Goal: Information Seeking & Learning: Learn about a topic

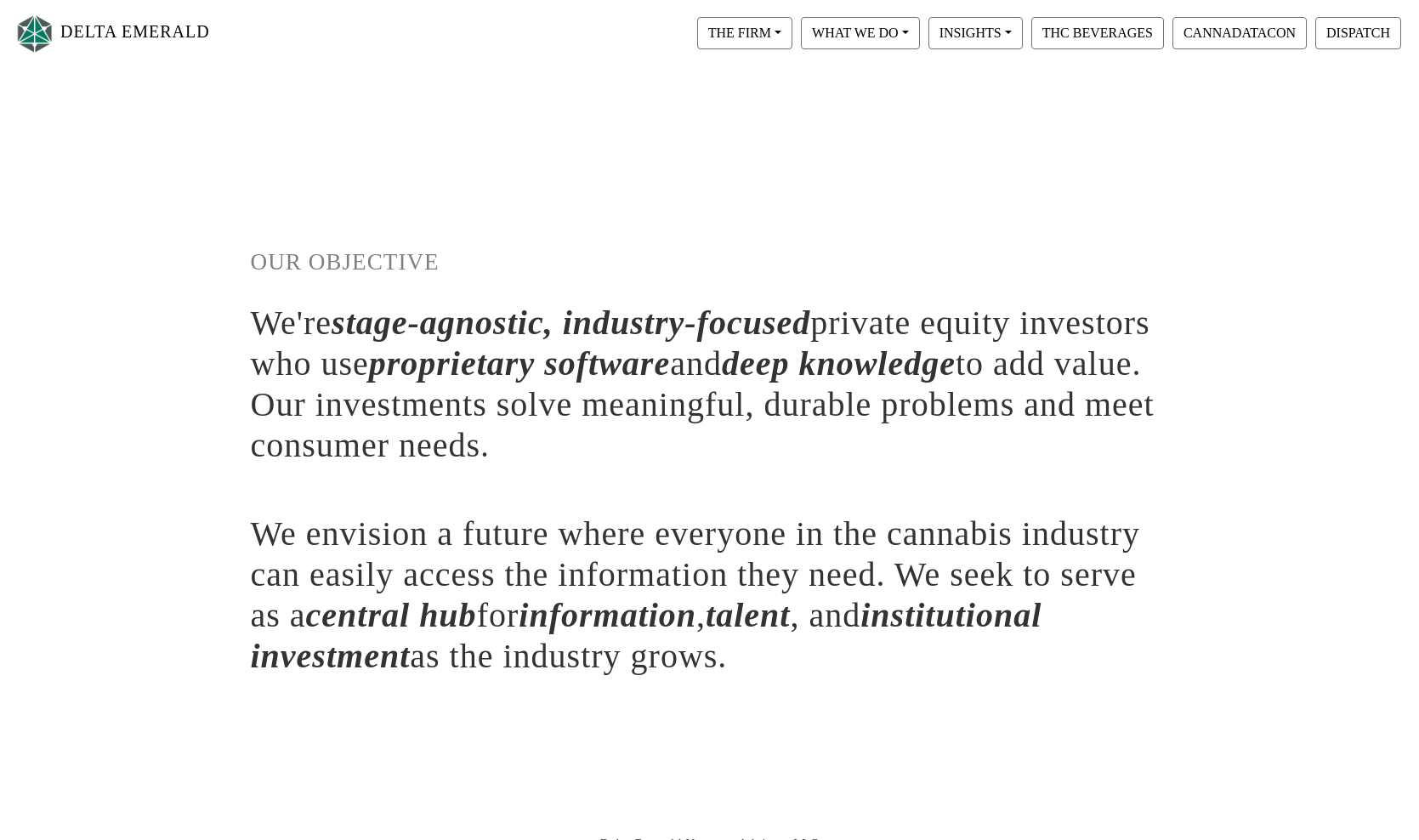
click at [711, 150] on div "OUR OBJECTIVE We're stage-agnostic, industry-focused private equity investors w…" at bounding box center [710, 412] width 944 height 542
click at [767, 30] on button "THE FIRM" at bounding box center [745, 32] width 95 height 32
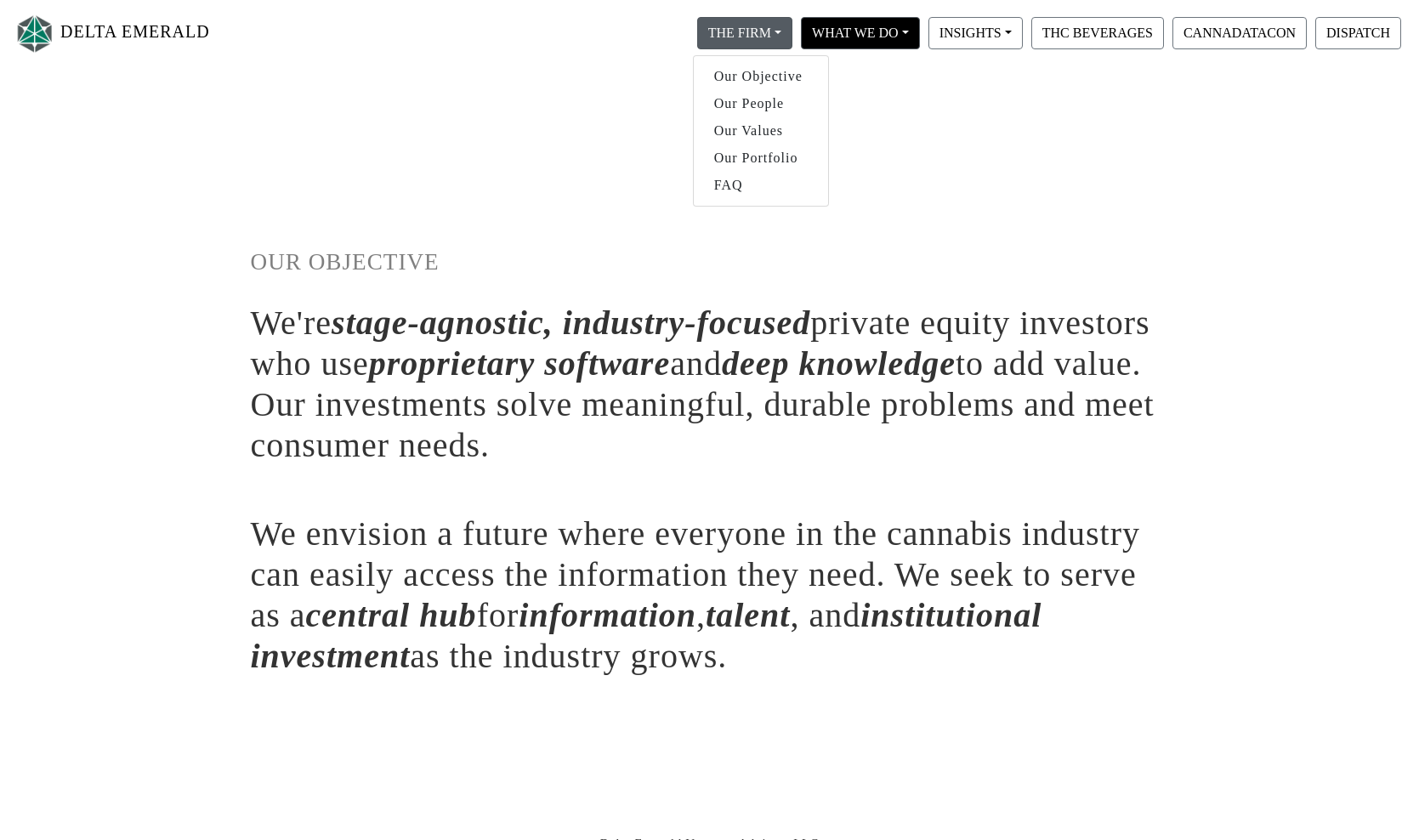
click at [792, 34] on button "WHAT WE DO" at bounding box center [745, 32] width 95 height 32
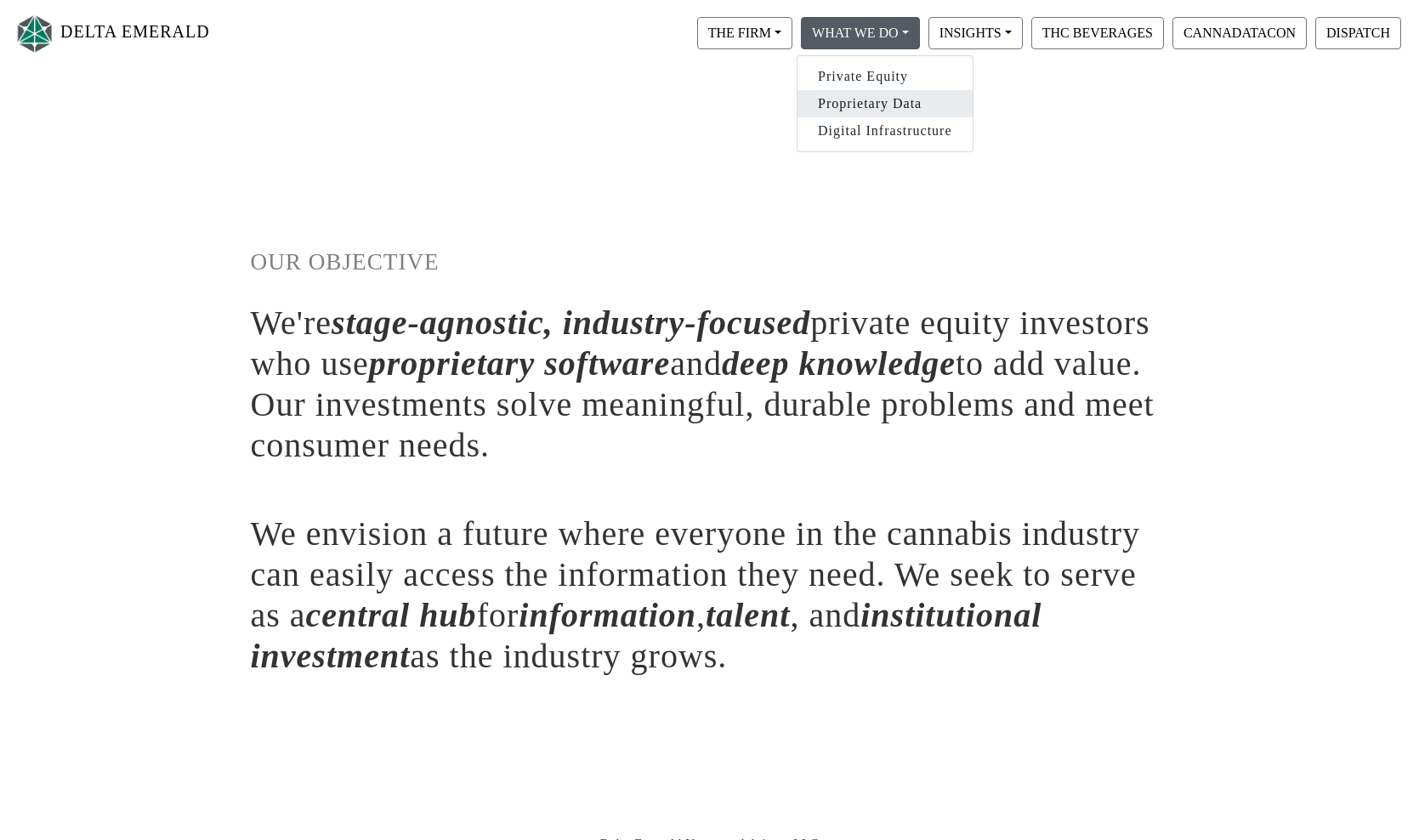
click at [865, 109] on link "Proprietary Data" at bounding box center [886, 104] width 175 height 28
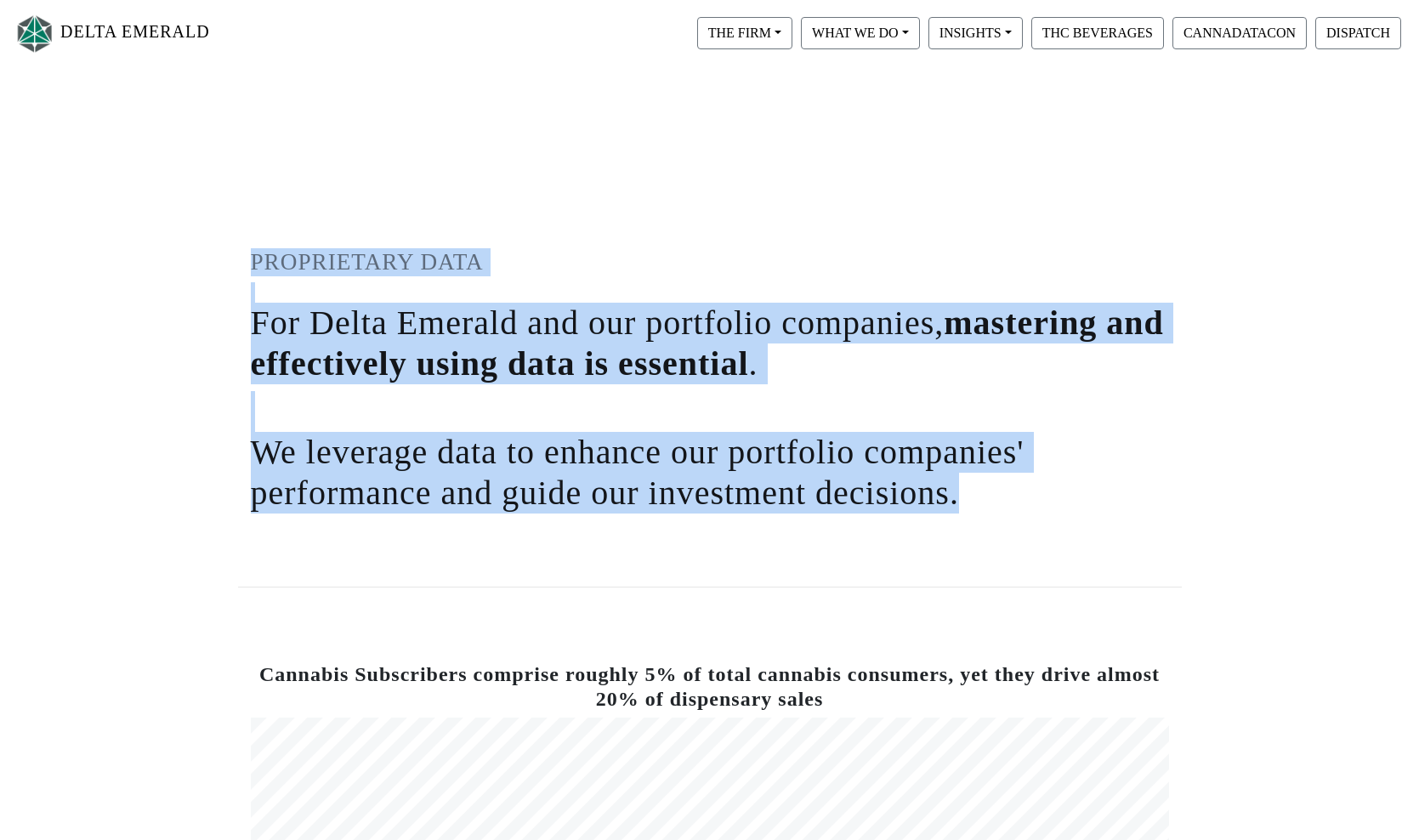
drag, startPoint x: 255, startPoint y: 265, endPoint x: 987, endPoint y: 480, distance: 762.9
click at [987, 480] on div "PROPRIETARY DATA For Delta Emerald and our portfolio companies, mastering and e…" at bounding box center [710, 330] width 944 height 379
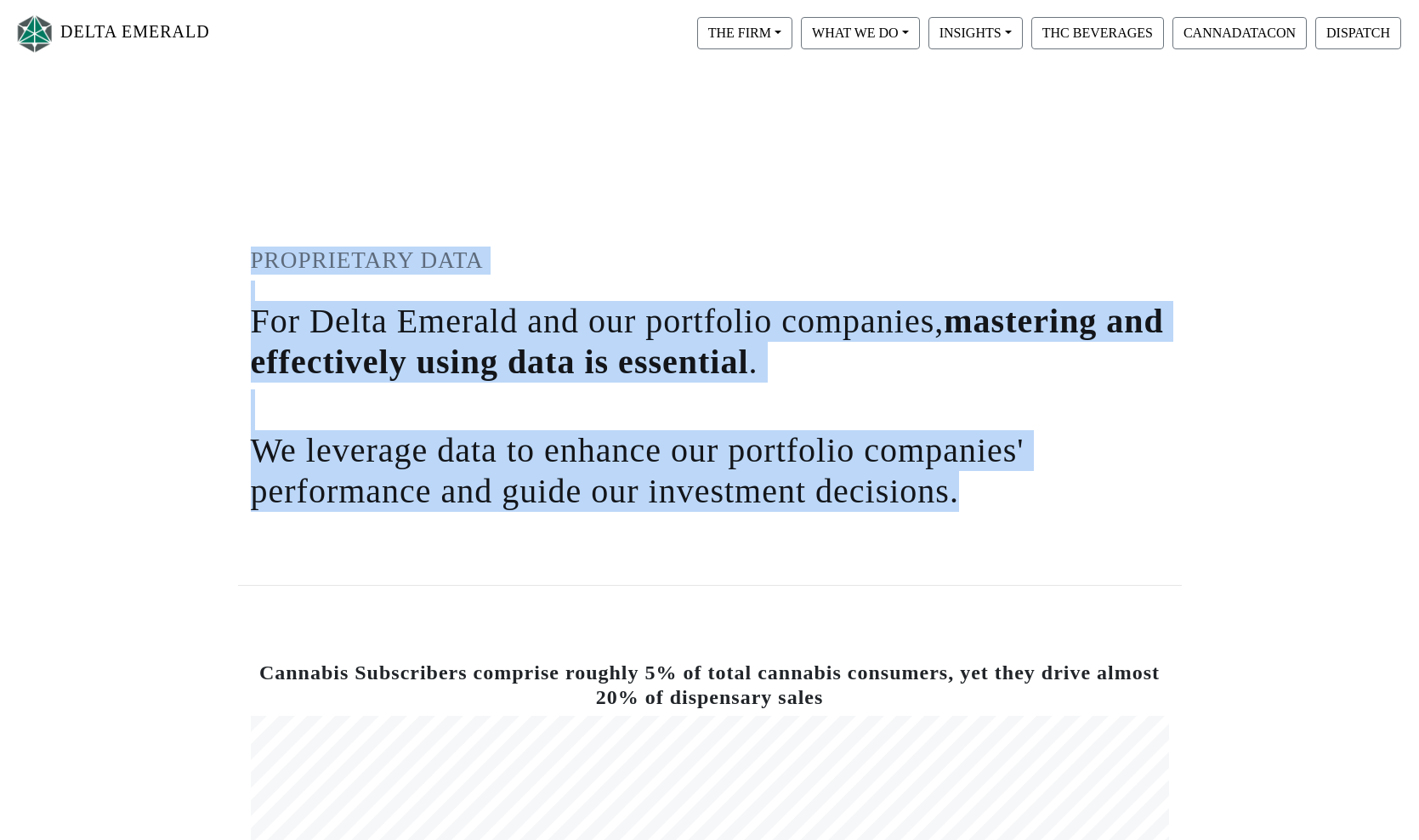
scroll to position [3, 0]
copy div "PROPRIETARY DATA For Delta Emerald and our portfolio companies, mastering and e…"
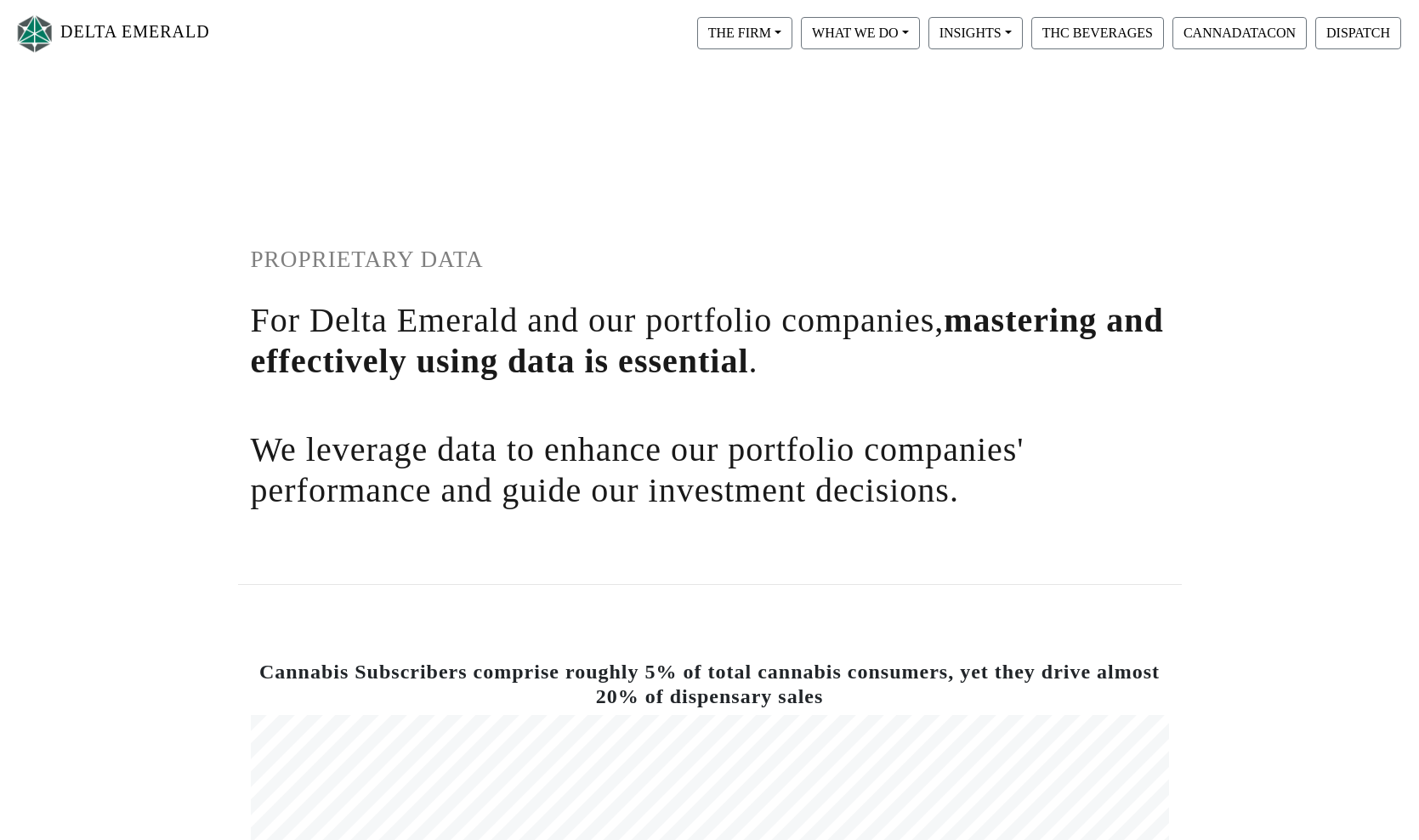
click at [702, 285] on div "PROPRIETARY DATA For Delta Emerald and our portfolio companies, mastering and e…" at bounding box center [710, 329] width 944 height 379
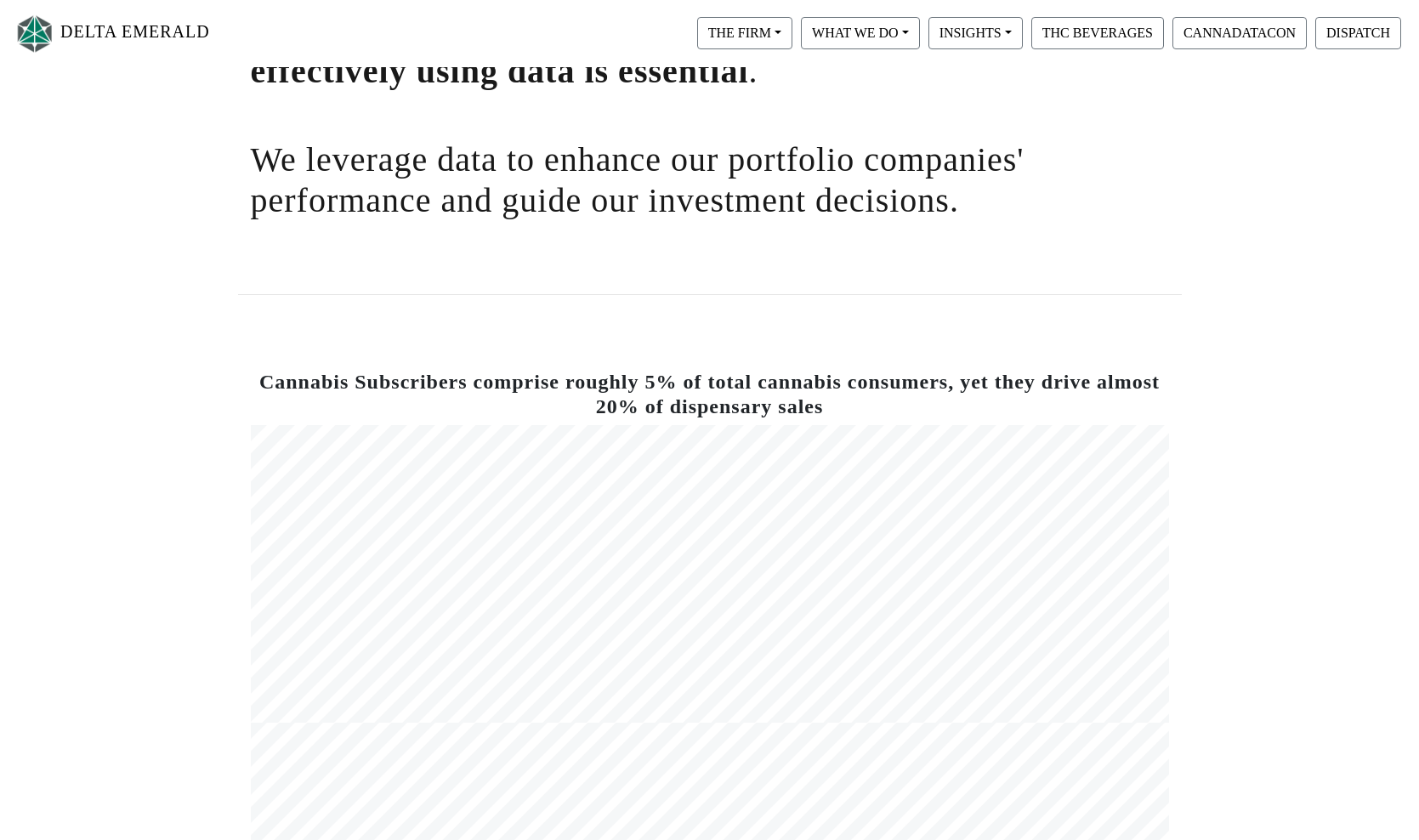
scroll to position [294, 0]
click at [128, 574] on div "DELTA EMERALD THE FIRM Our Objective Our People Our Values Our Portfolio FAQ WH…" at bounding box center [710, 646] width 1419 height 1598
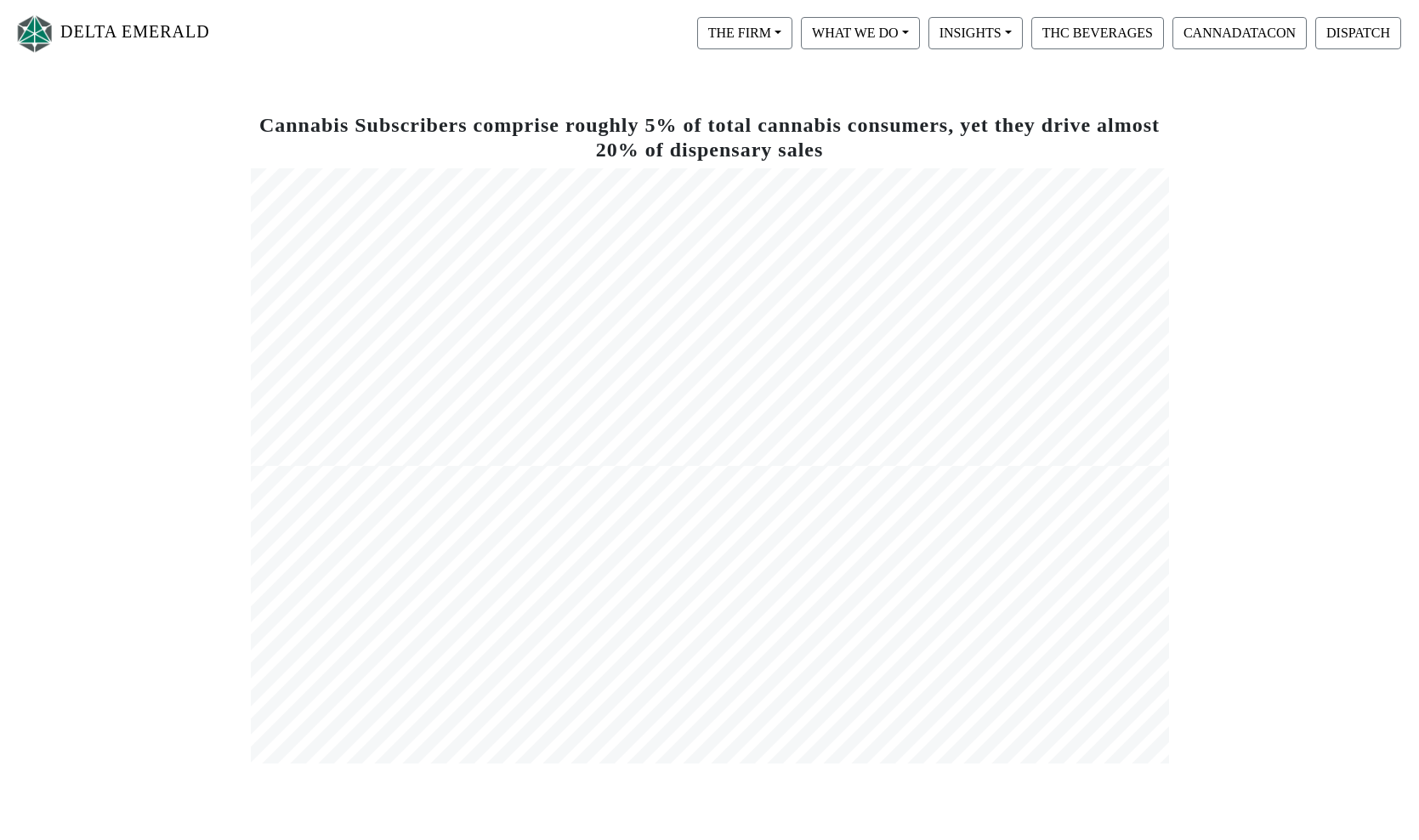
scroll to position [529, 0]
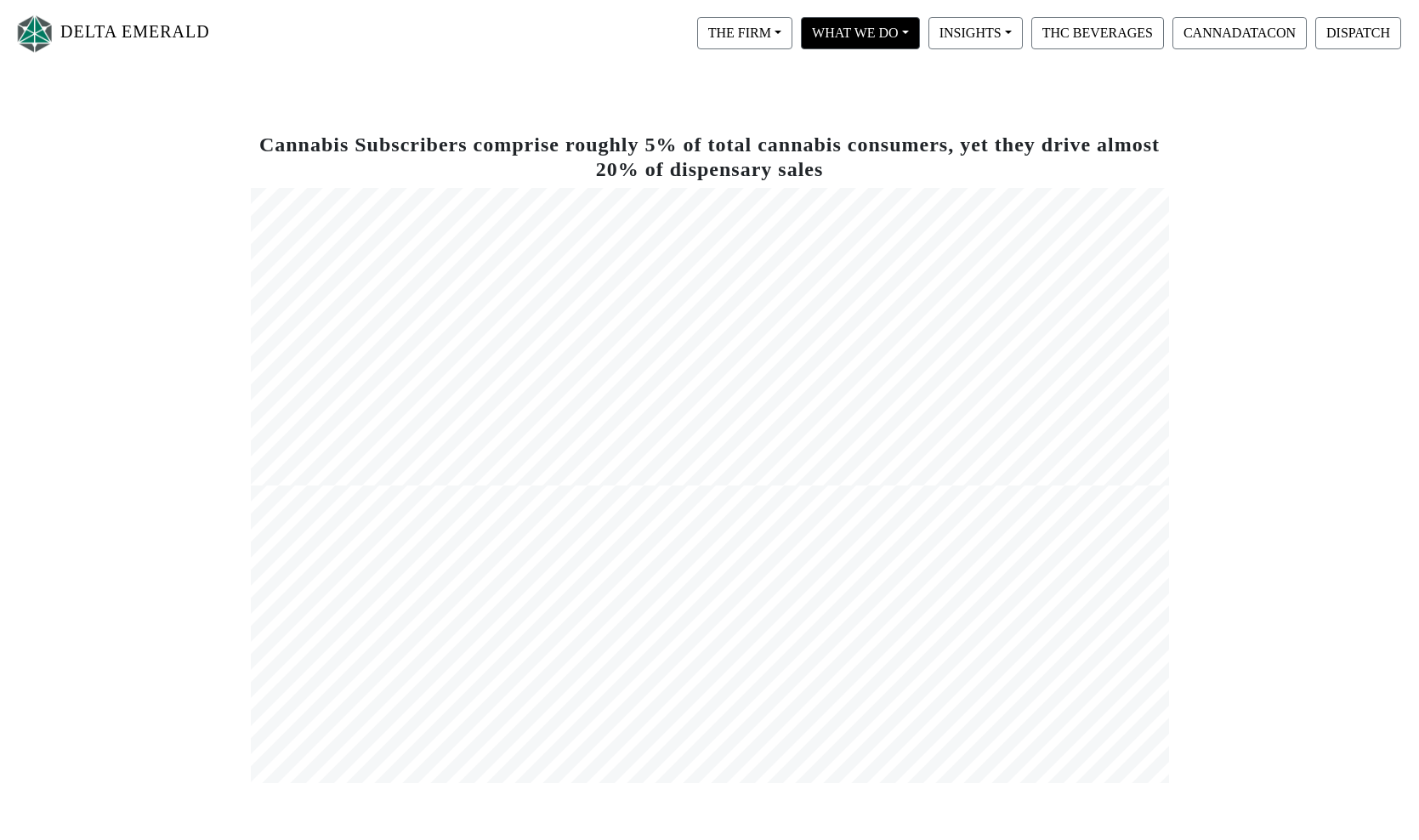
click at [792, 34] on button "WHAT WE DO" at bounding box center [745, 32] width 95 height 32
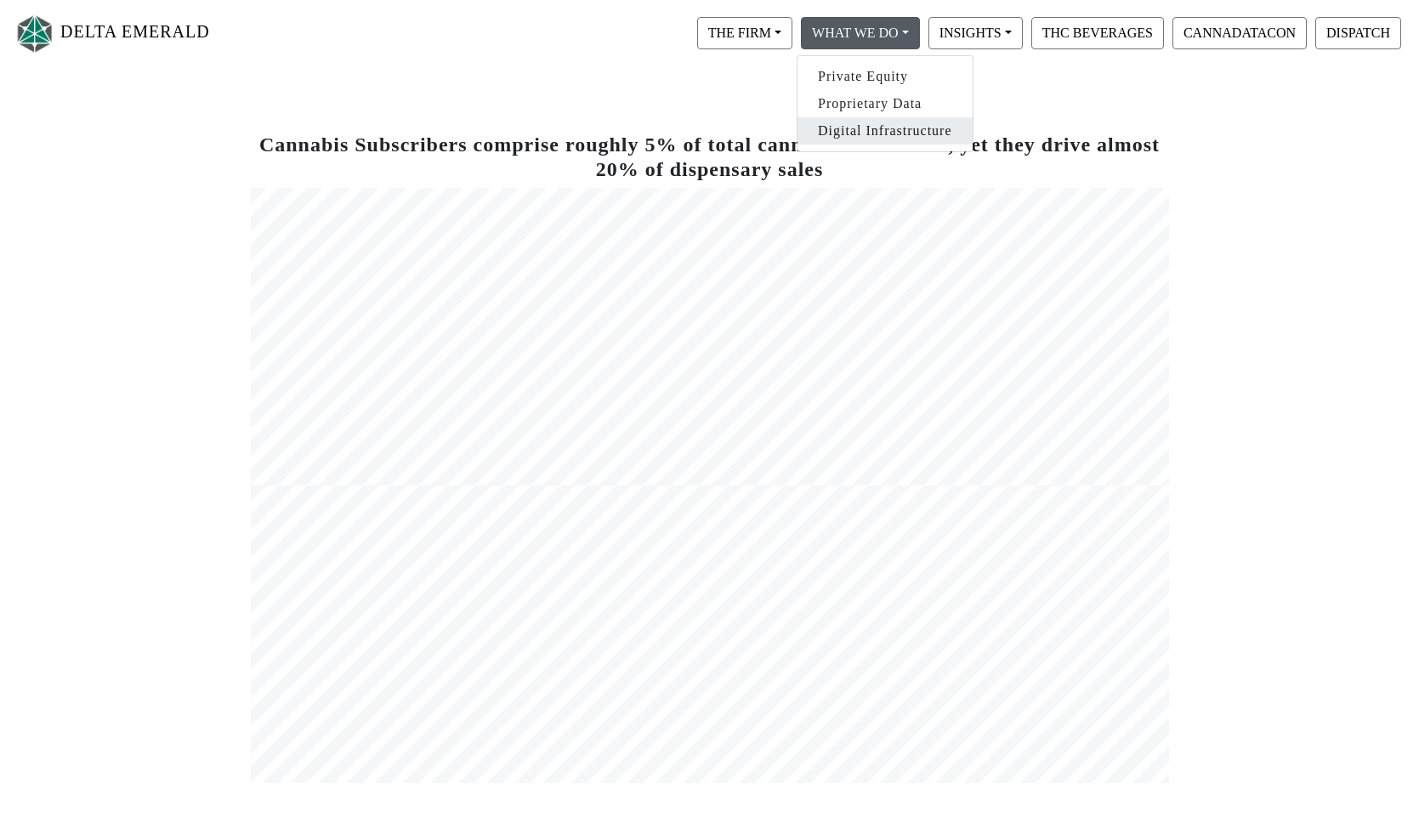
click at [861, 123] on link "Digital Infrastructure" at bounding box center [886, 131] width 175 height 28
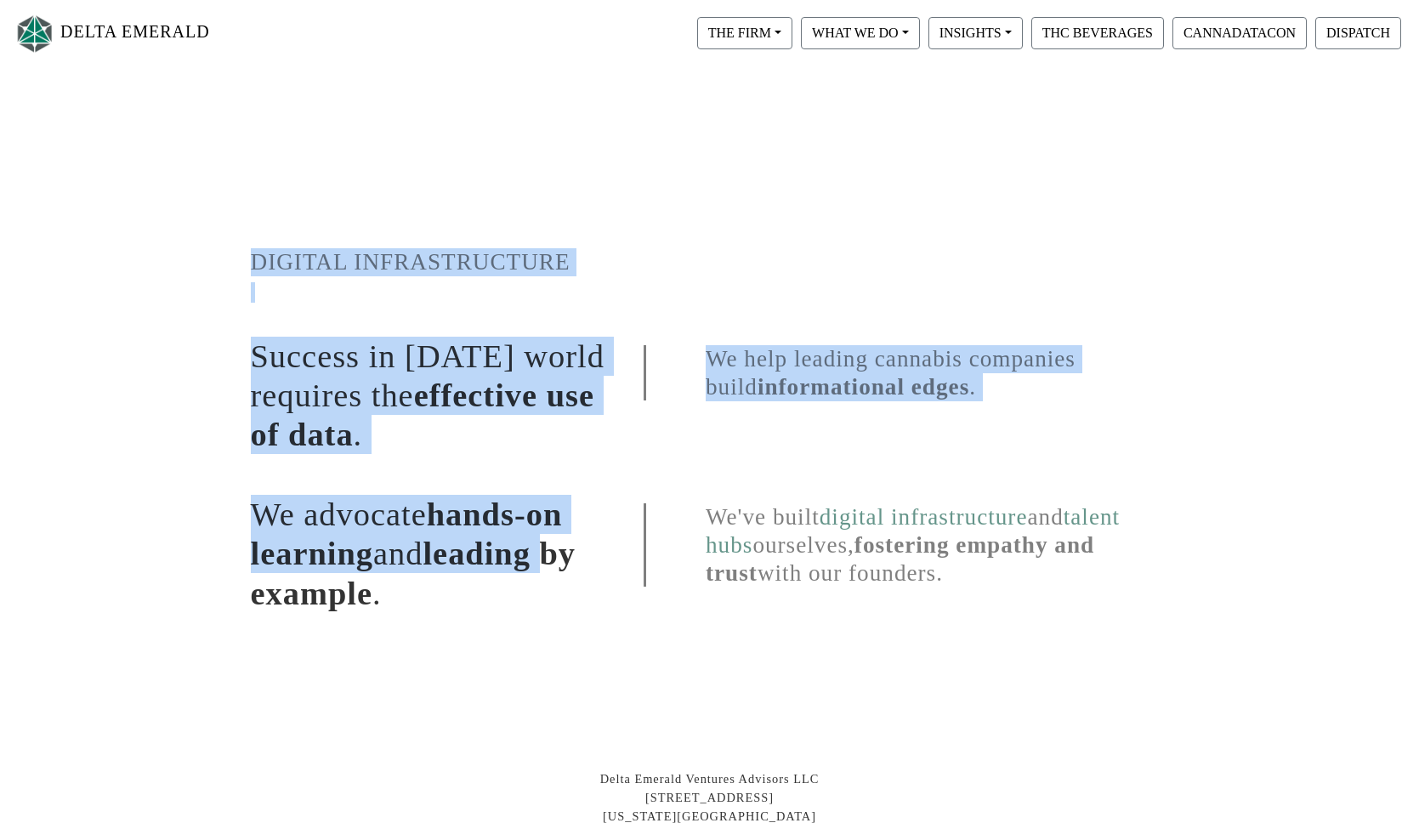
drag, startPoint x: 252, startPoint y: 261, endPoint x: 561, endPoint y: 560, distance: 430.0
click at [561, 561] on div "DIGITAL INFRASTRUCTURE Success in [DATE] world requires the effective use of da…" at bounding box center [710, 381] width 944 height 478
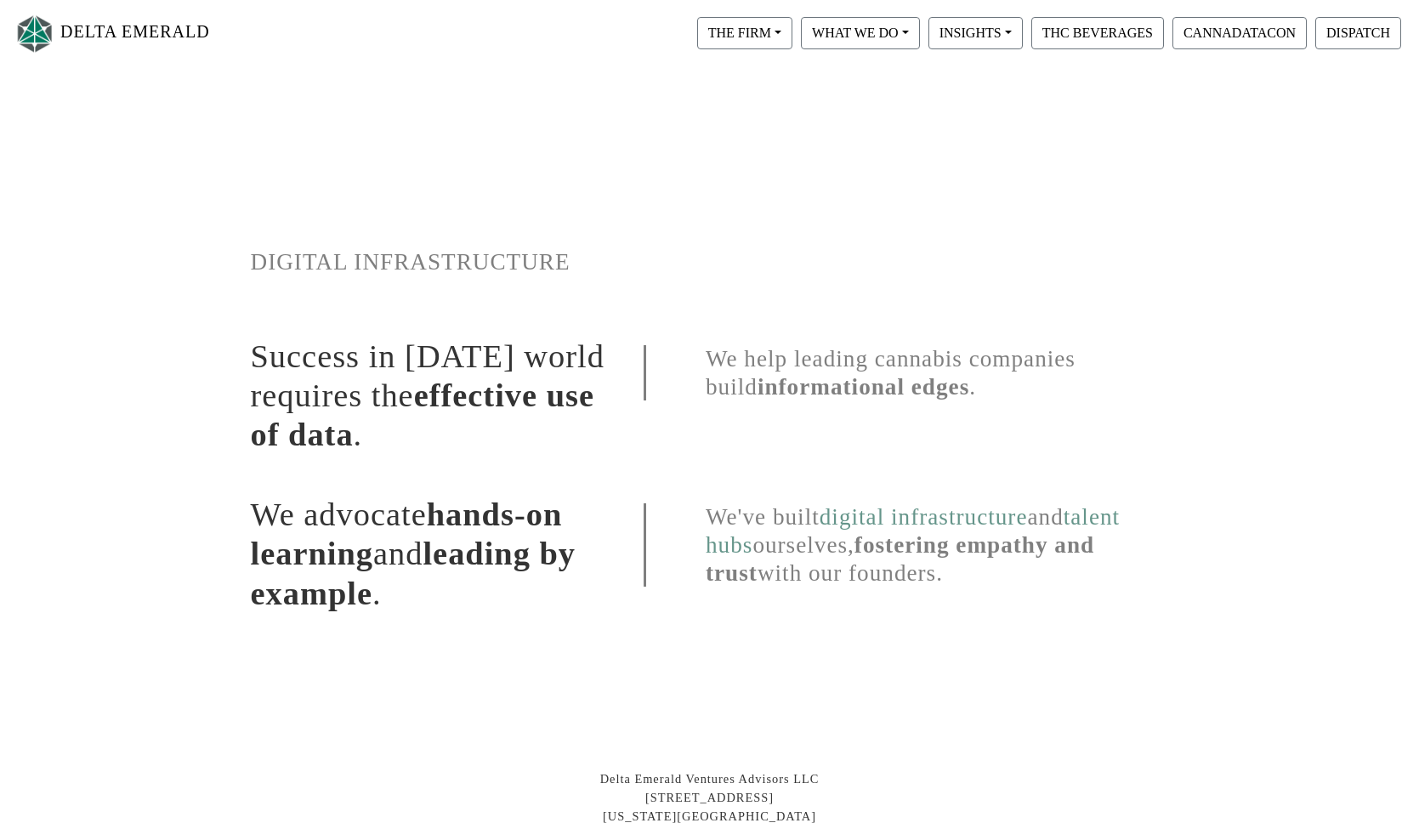
click at [658, 489] on div "We've built digital infrastructure and talent hubs ourselves, fostering empathy…" at bounding box center [906, 539] width 551 height 158
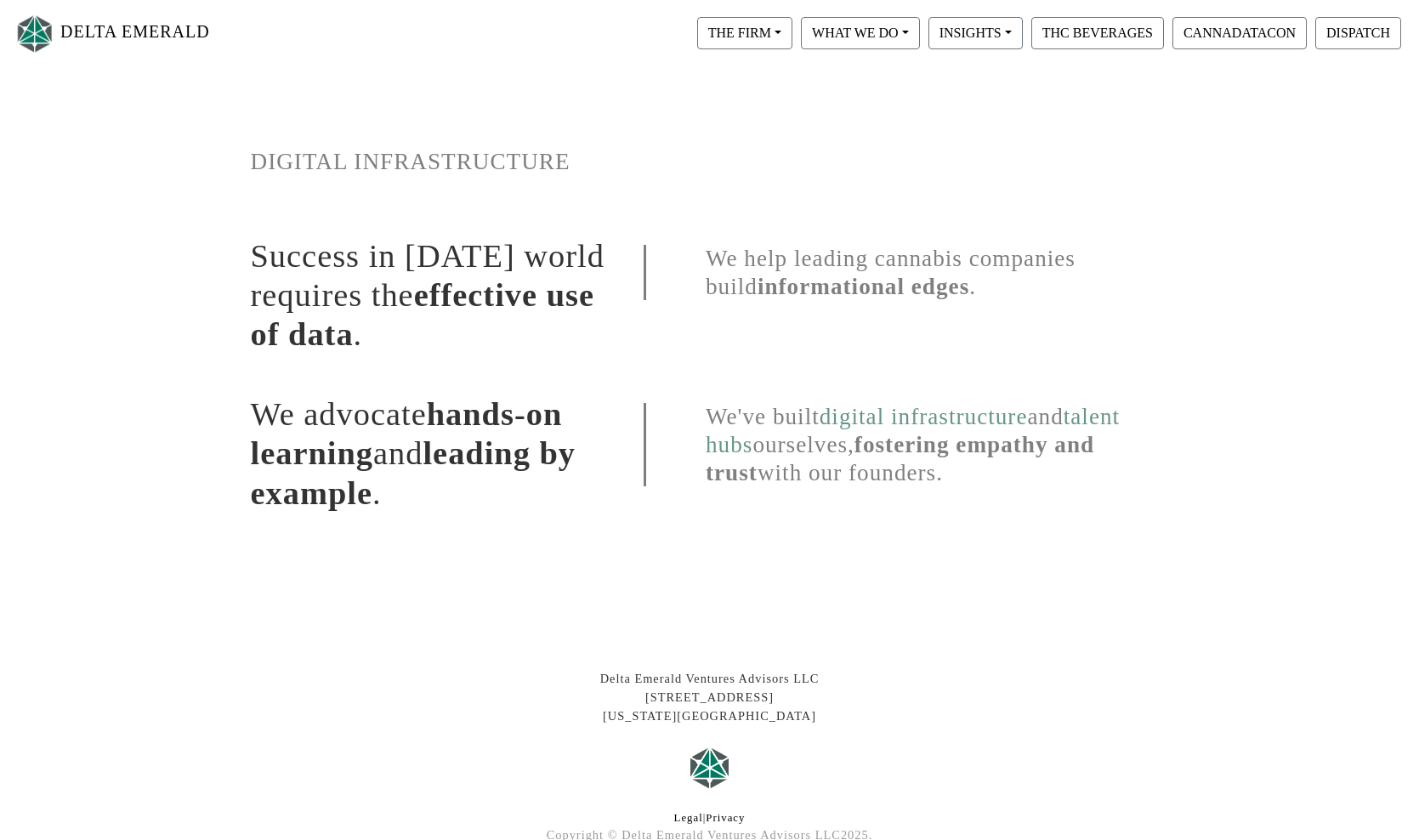
scroll to position [103, 0]
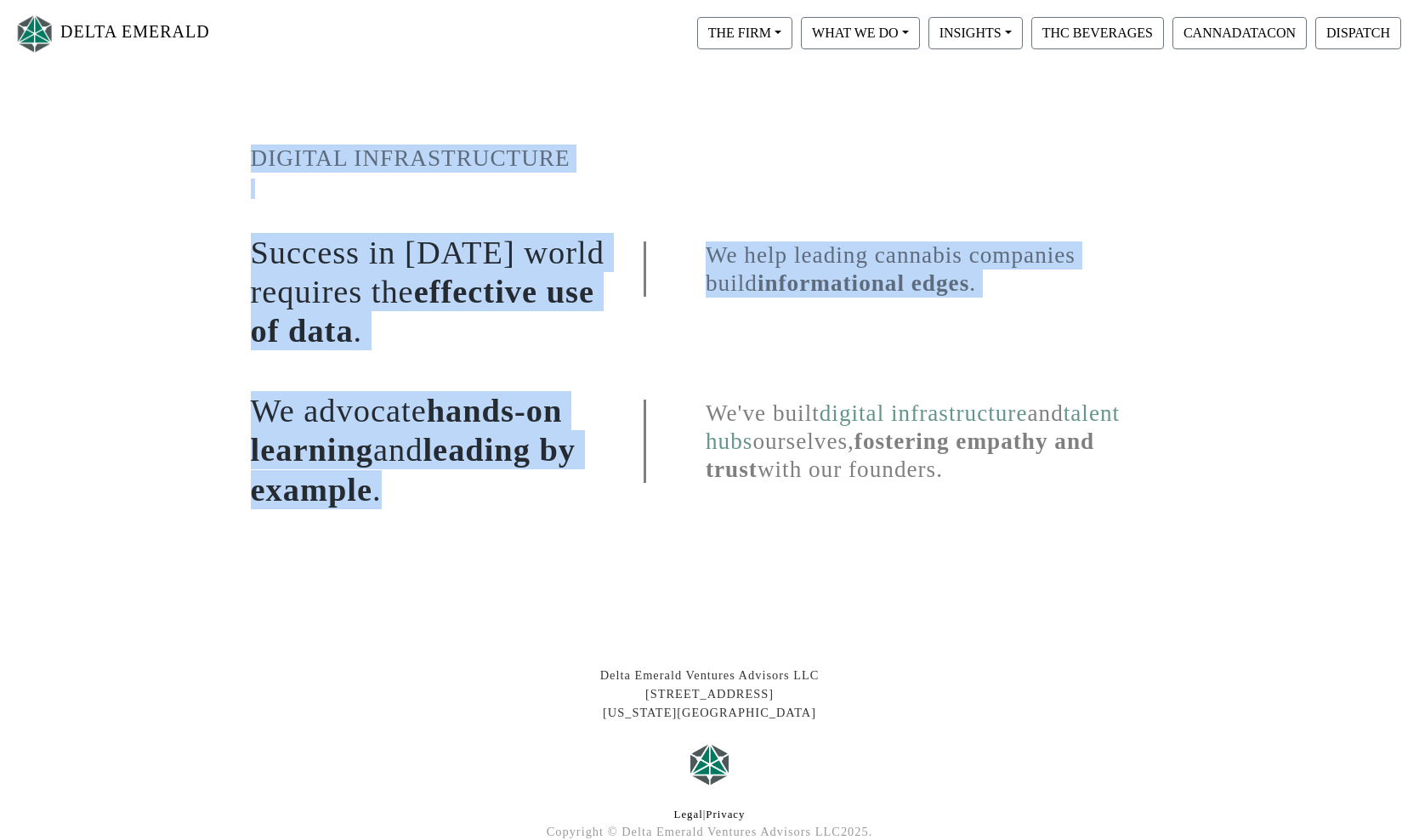
drag, startPoint x: 258, startPoint y: 156, endPoint x: 546, endPoint y: 502, distance: 450.2
click at [546, 503] on div "DIGITAL INFRASTRUCTURE Success in [DATE] world requires the effective use of da…" at bounding box center [710, 277] width 944 height 478
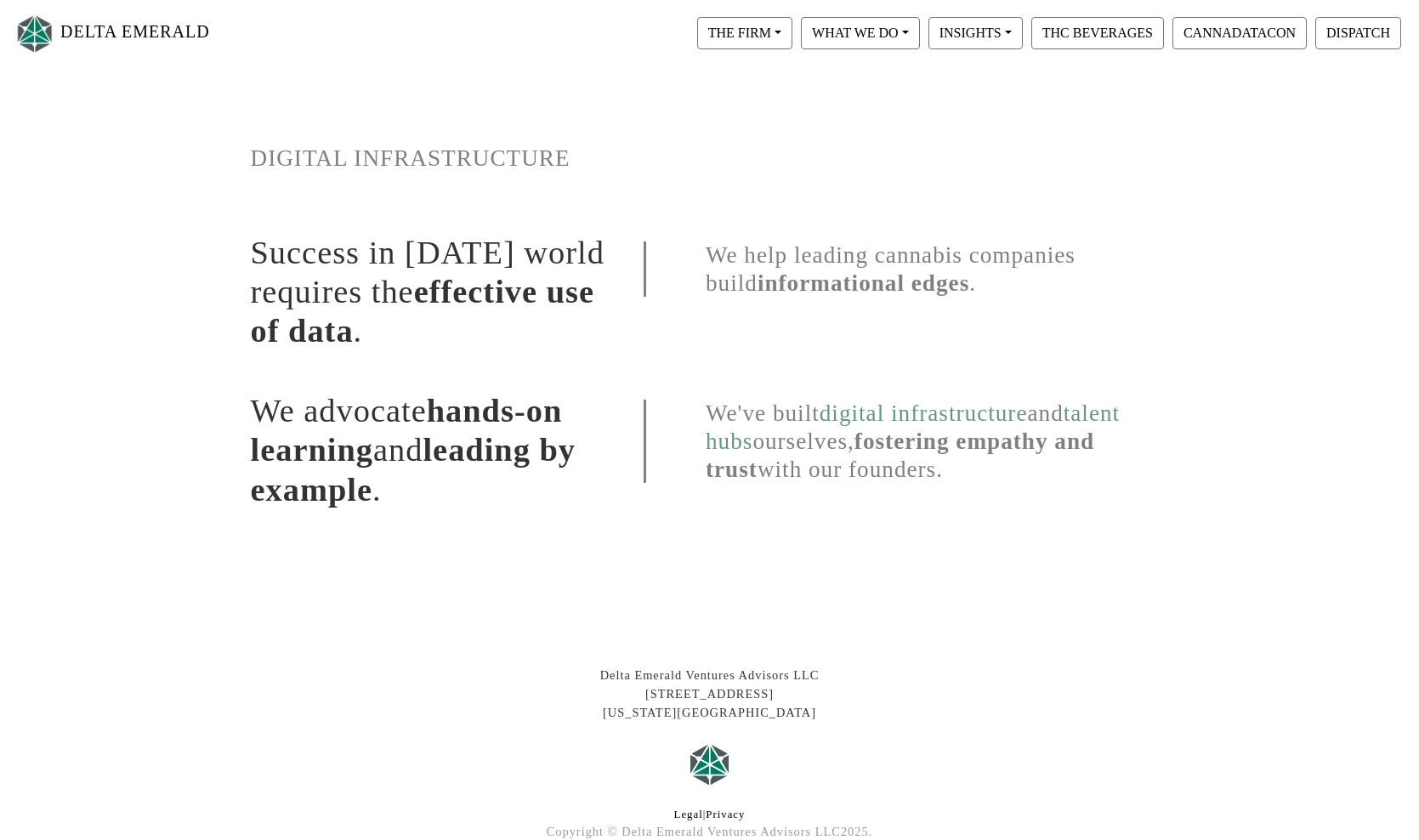
click at [608, 482] on h1 "We advocate hands-on learning and leading by example ." at bounding box center [435, 450] width 368 height 117
drag, startPoint x: 235, startPoint y: 152, endPoint x: 1114, endPoint y: 482, distance: 938.9
click at [1114, 483] on div "DIGITAL INFRASTRUCTURE Success in [DATE] world requires the effective use of da…" at bounding box center [710, 496] width 969 height 916
copy div "DIGITAL INFRASTRUCTURE Success in [DATE] world requires the effective use of da…"
click at [664, 270] on h1 "We help leading cannabis companies build informational edges ." at bounding box center [906, 269] width 525 height 55
